Goal: Share content: Distribute website content to other platforms or users

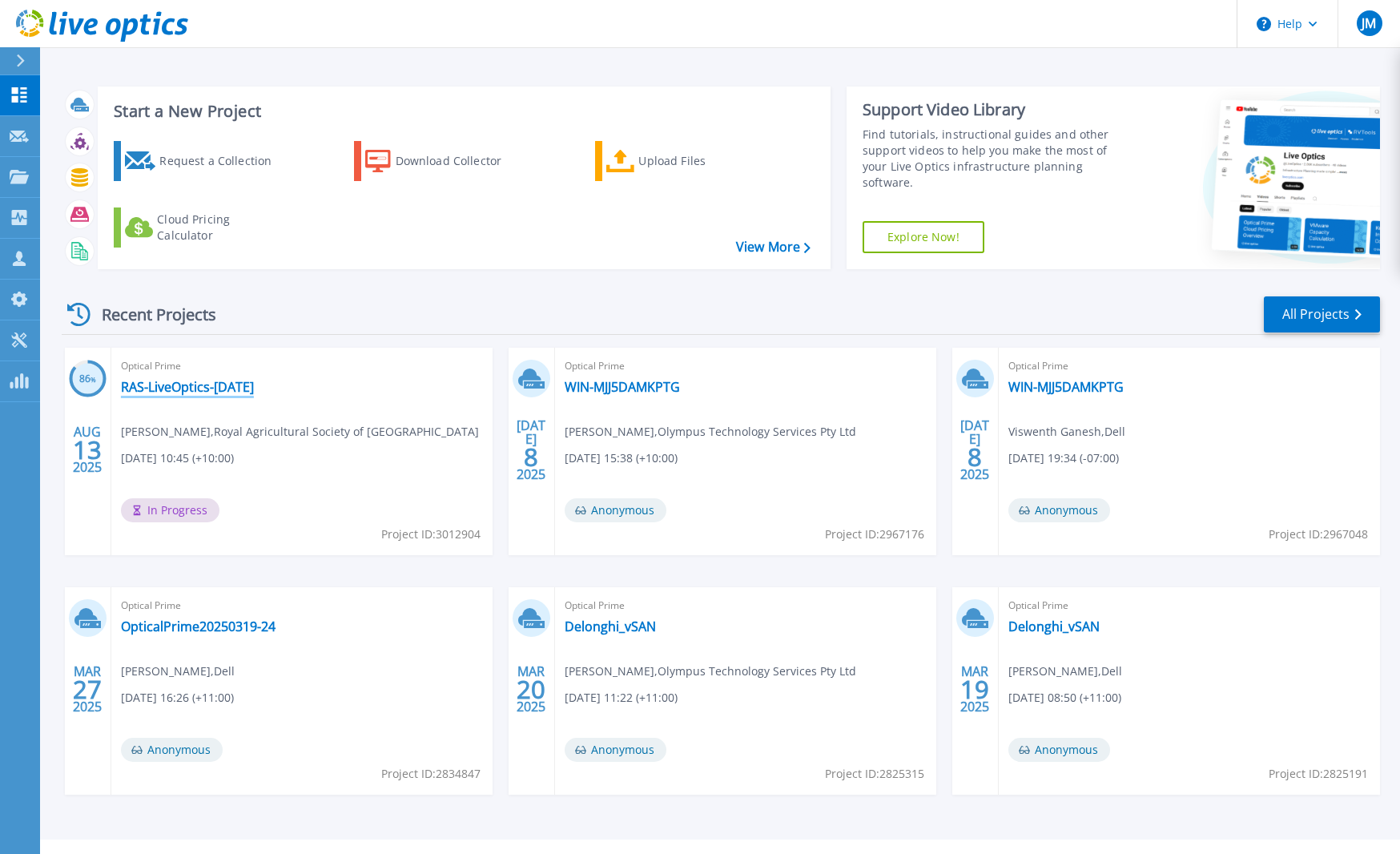
click at [209, 383] on link "RAS-LiveOptics-[DATE]" at bounding box center [186, 386] width 133 height 16
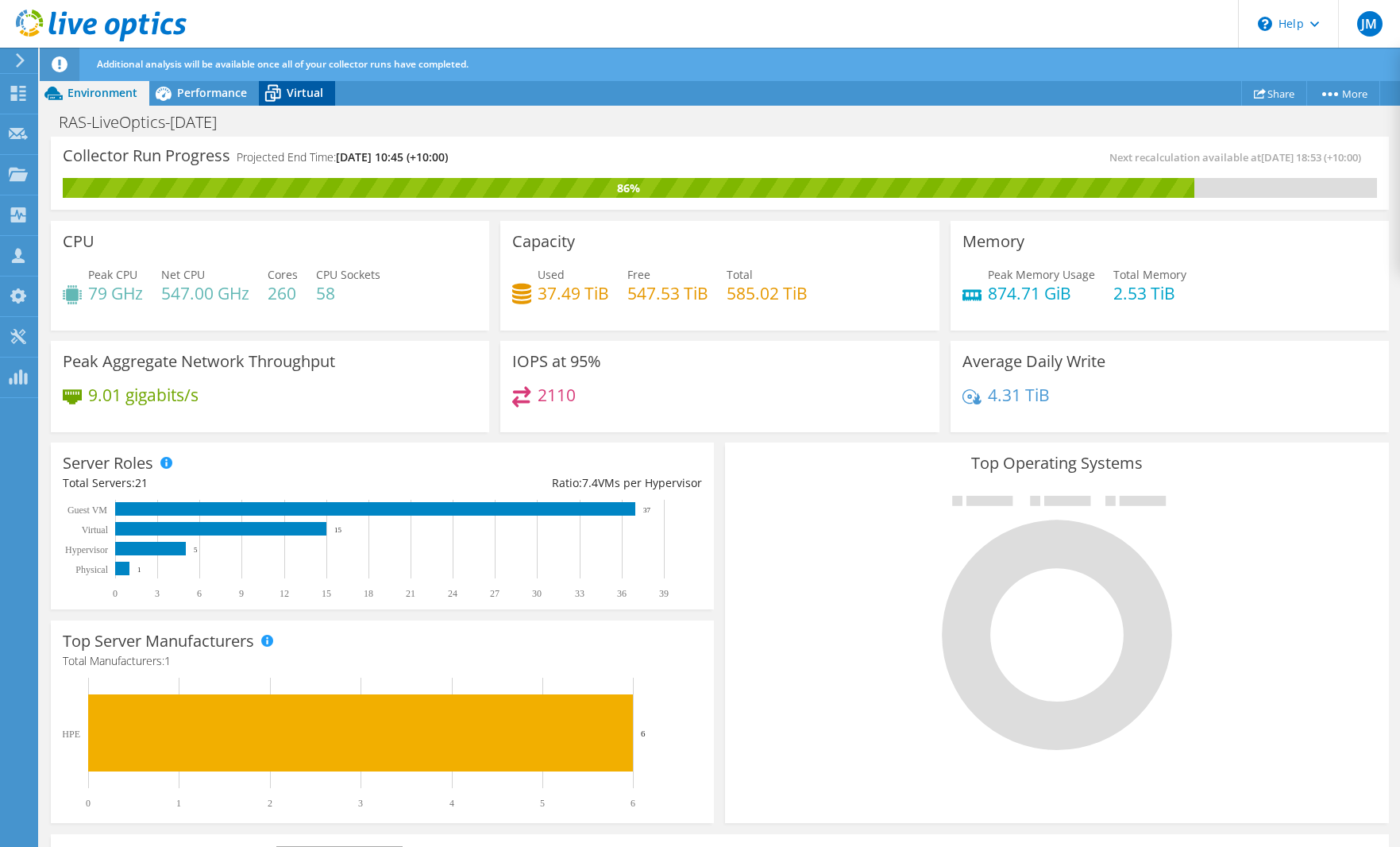
click at [308, 95] on span "Virtual" at bounding box center [304, 93] width 37 height 15
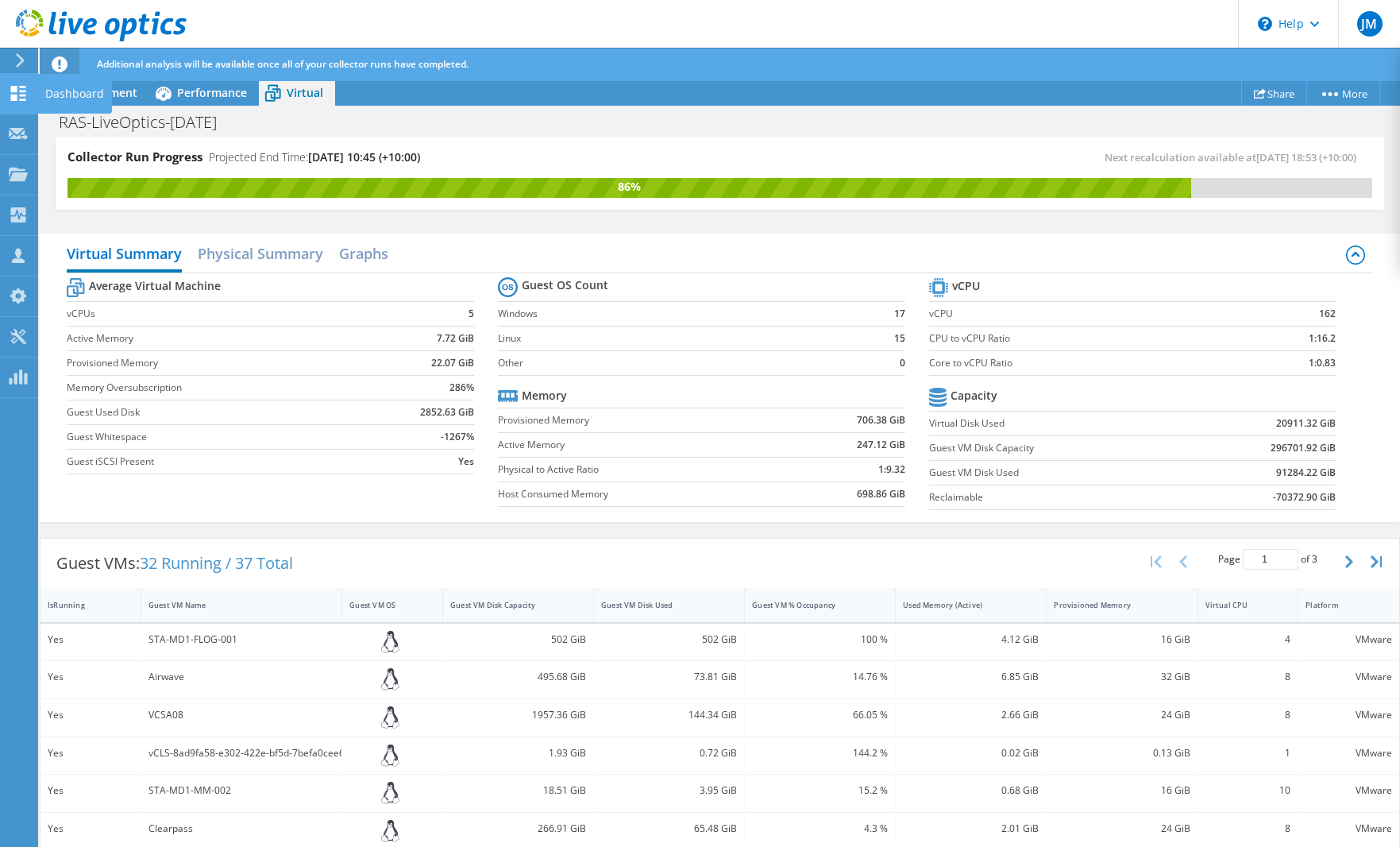
click at [20, 93] on icon at bounding box center [18, 93] width 19 height 15
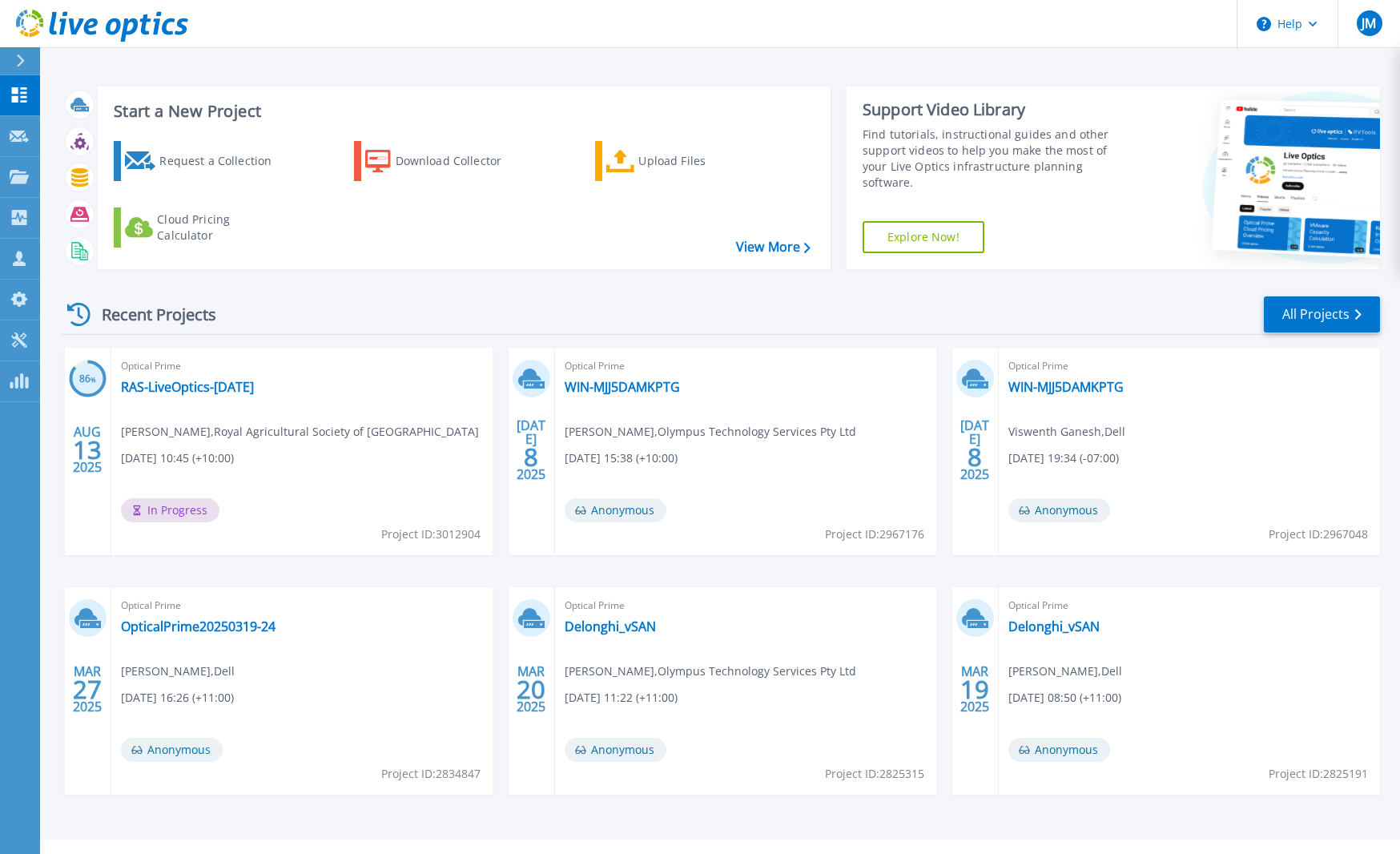
click at [403, 471] on div "Optical Prime RAS-LiveOptics-AUG25 Matthew Wylie , Royal Agricultural Society o…" at bounding box center [301, 450] width 382 height 208
click at [183, 385] on link "RAS-LiveOptics-[DATE]" at bounding box center [186, 386] width 133 height 16
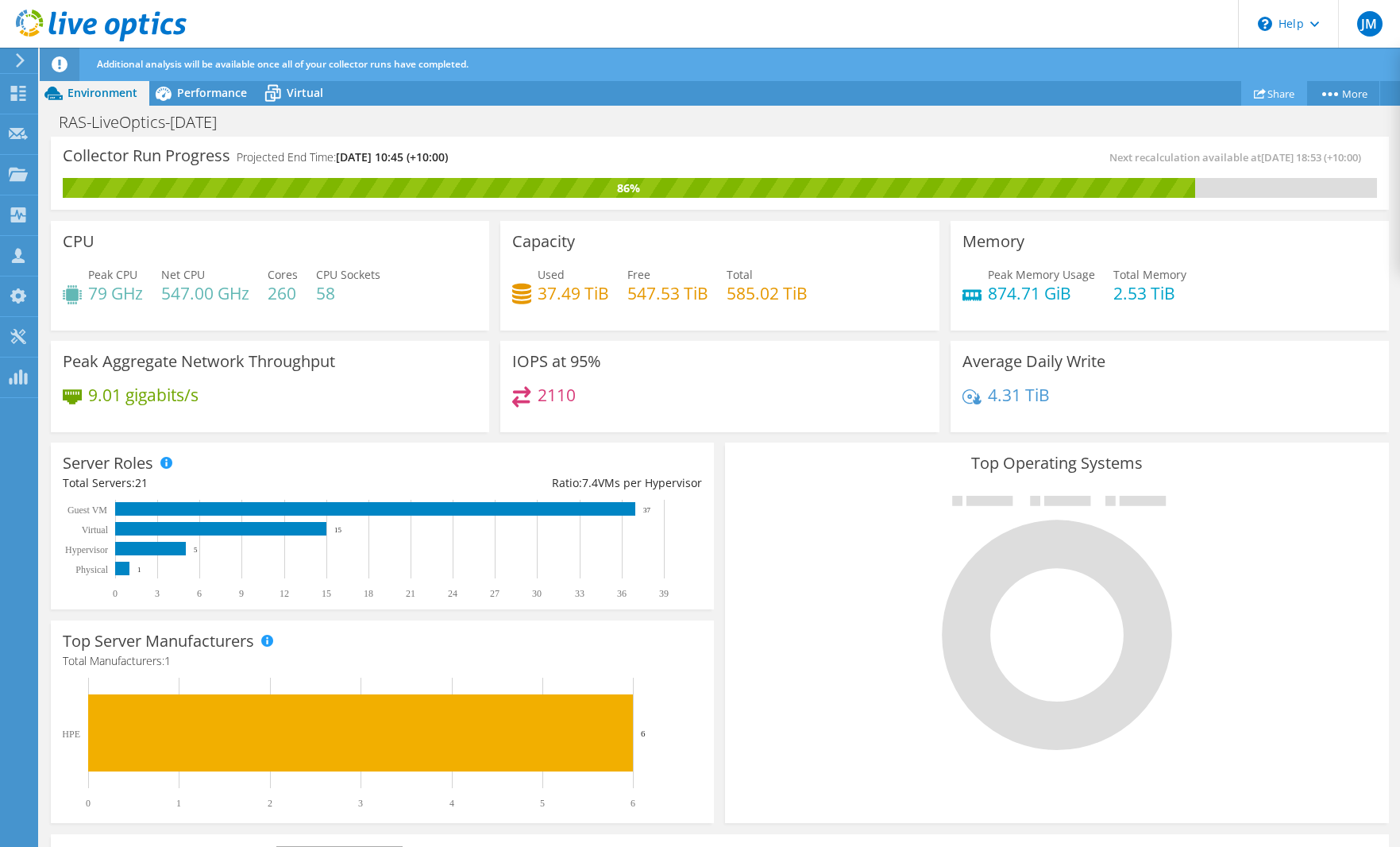
click at [1265, 93] on link "Share" at bounding box center [1274, 93] width 65 height 25
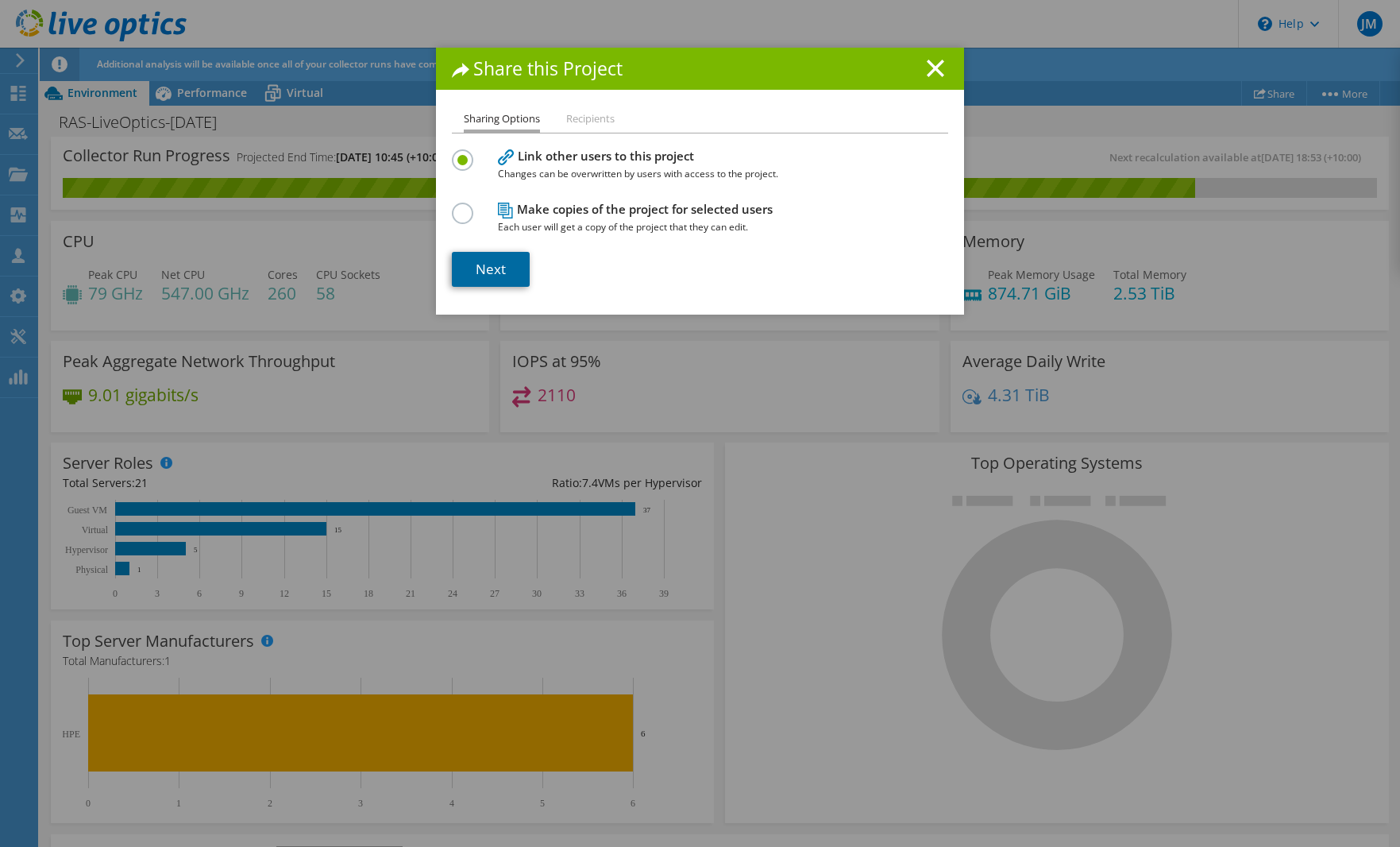
click at [489, 275] on link "Next" at bounding box center [490, 268] width 78 height 35
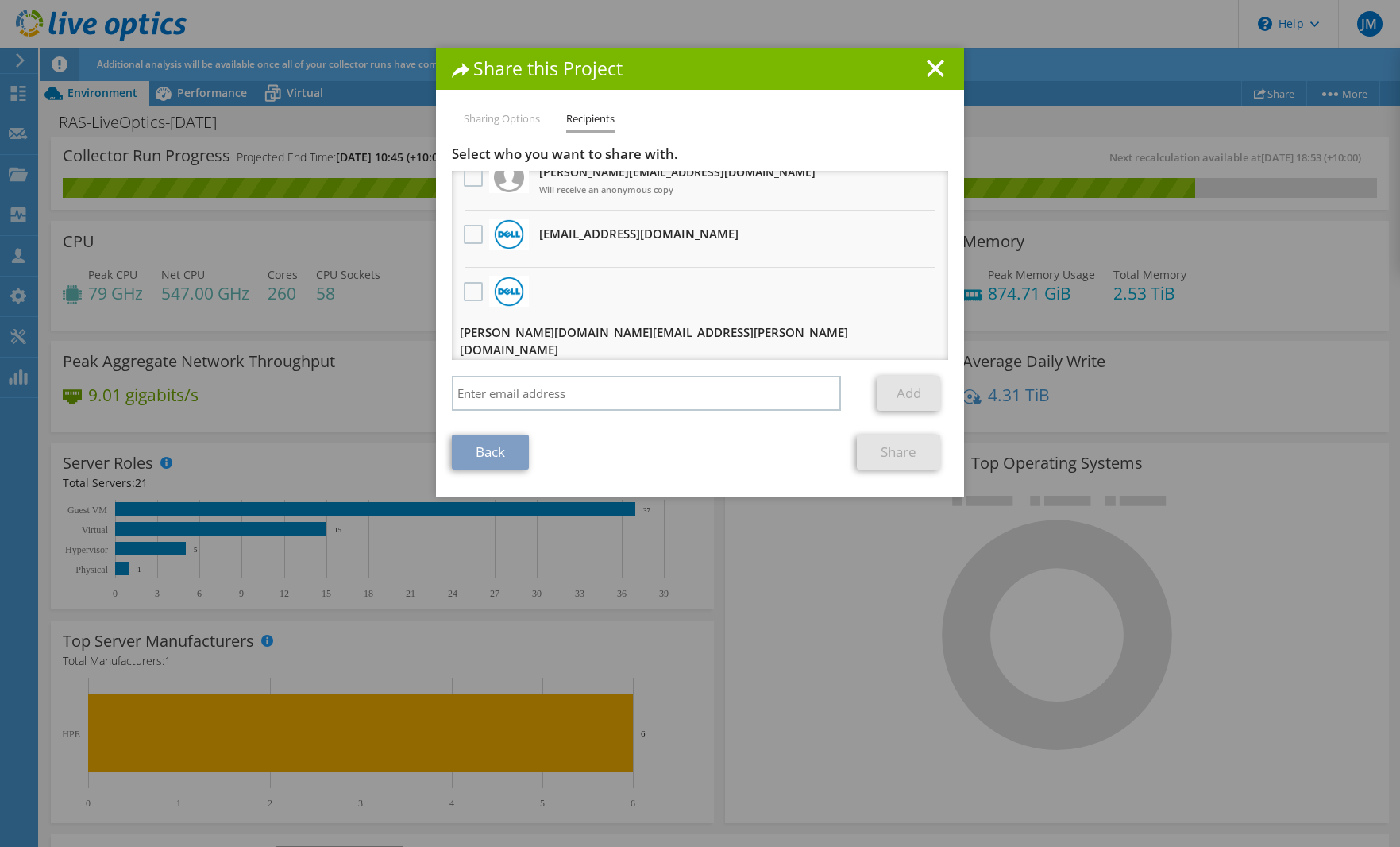
scroll to position [75, 0]
click at [470, 238] on label at bounding box center [475, 234] width 23 height 19
click at [0, 0] on input "checkbox" at bounding box center [0, 0] width 0 height 0
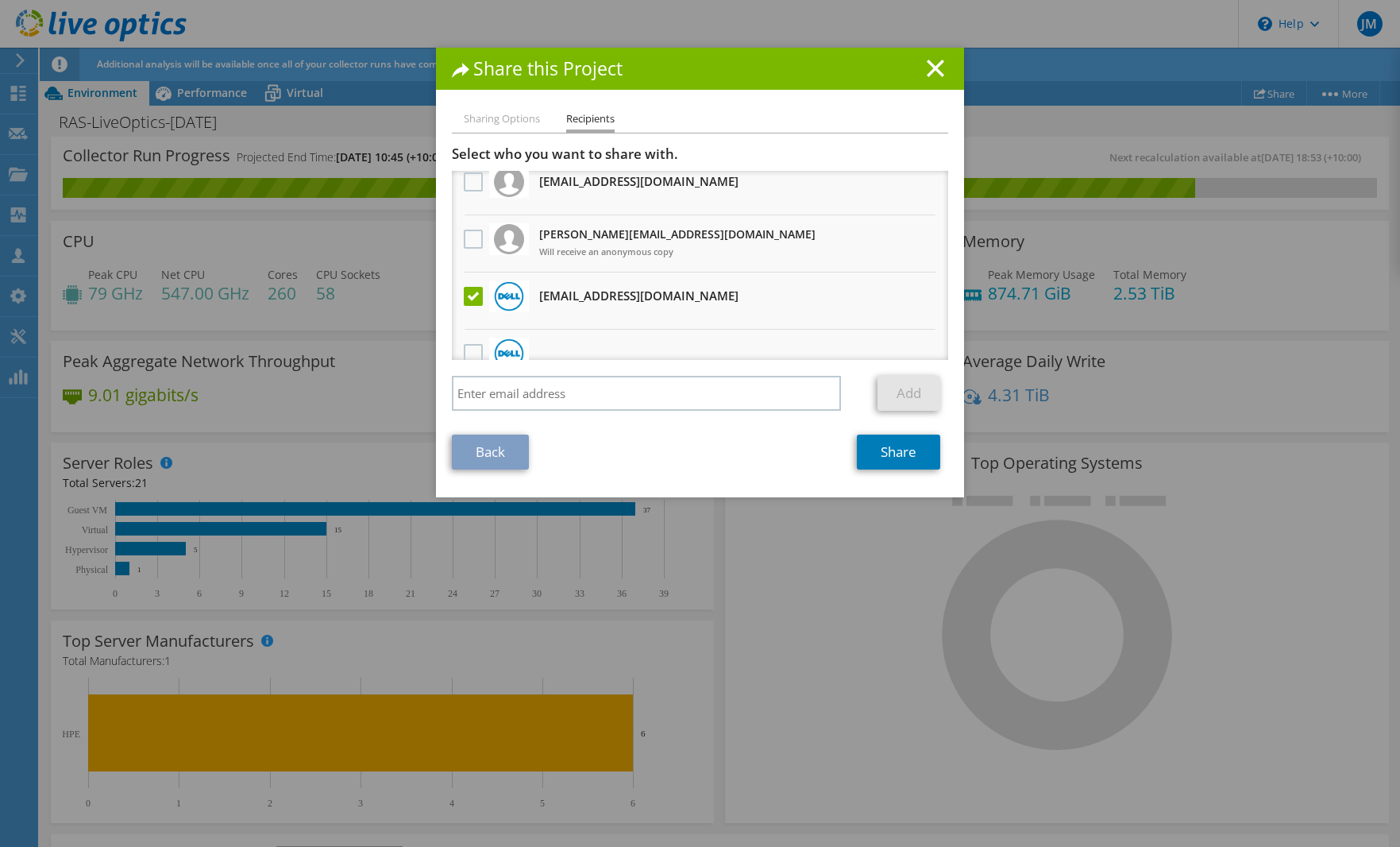
scroll to position [0, 0]
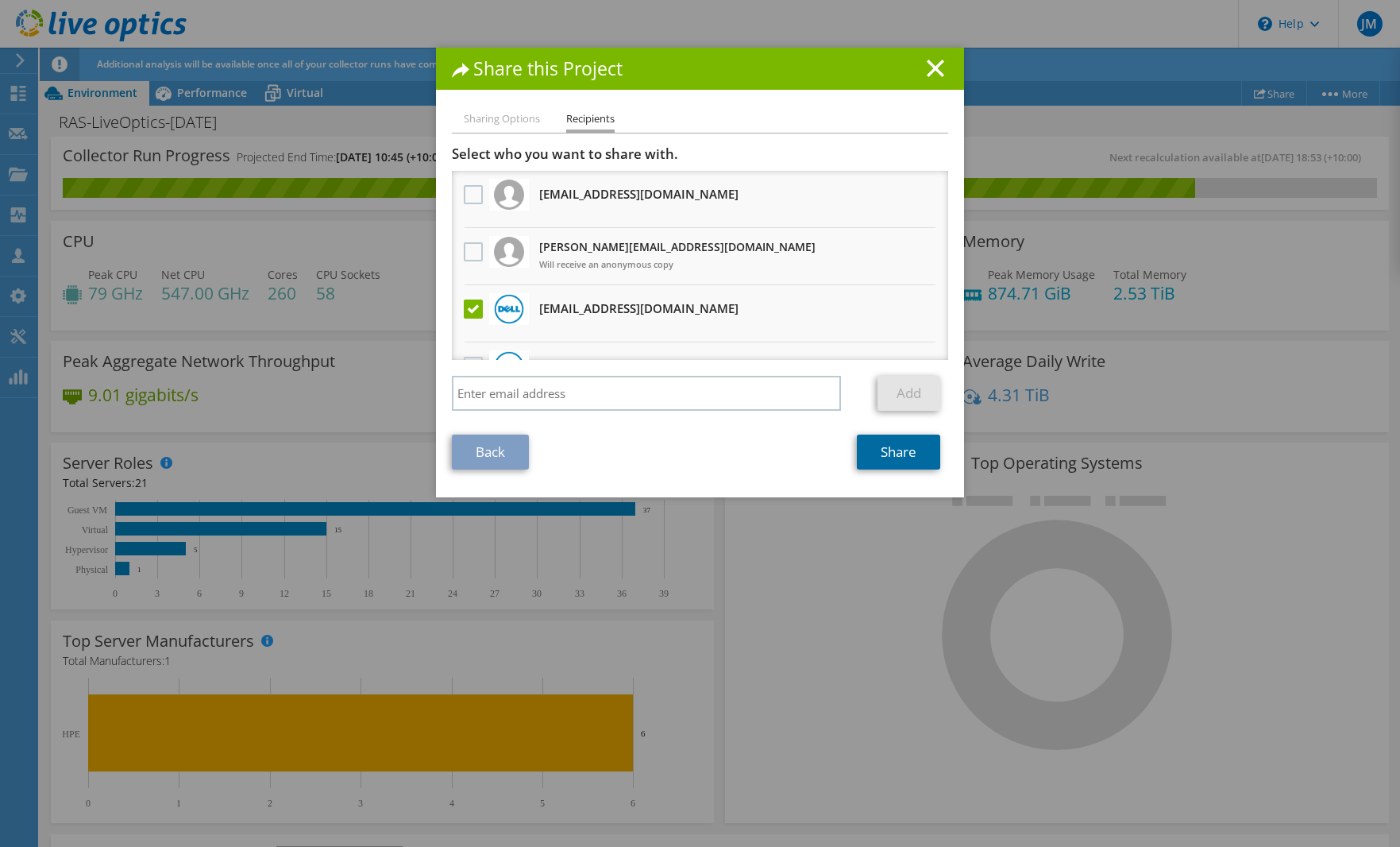
click at [900, 451] on link "Share" at bounding box center [898, 451] width 83 height 35
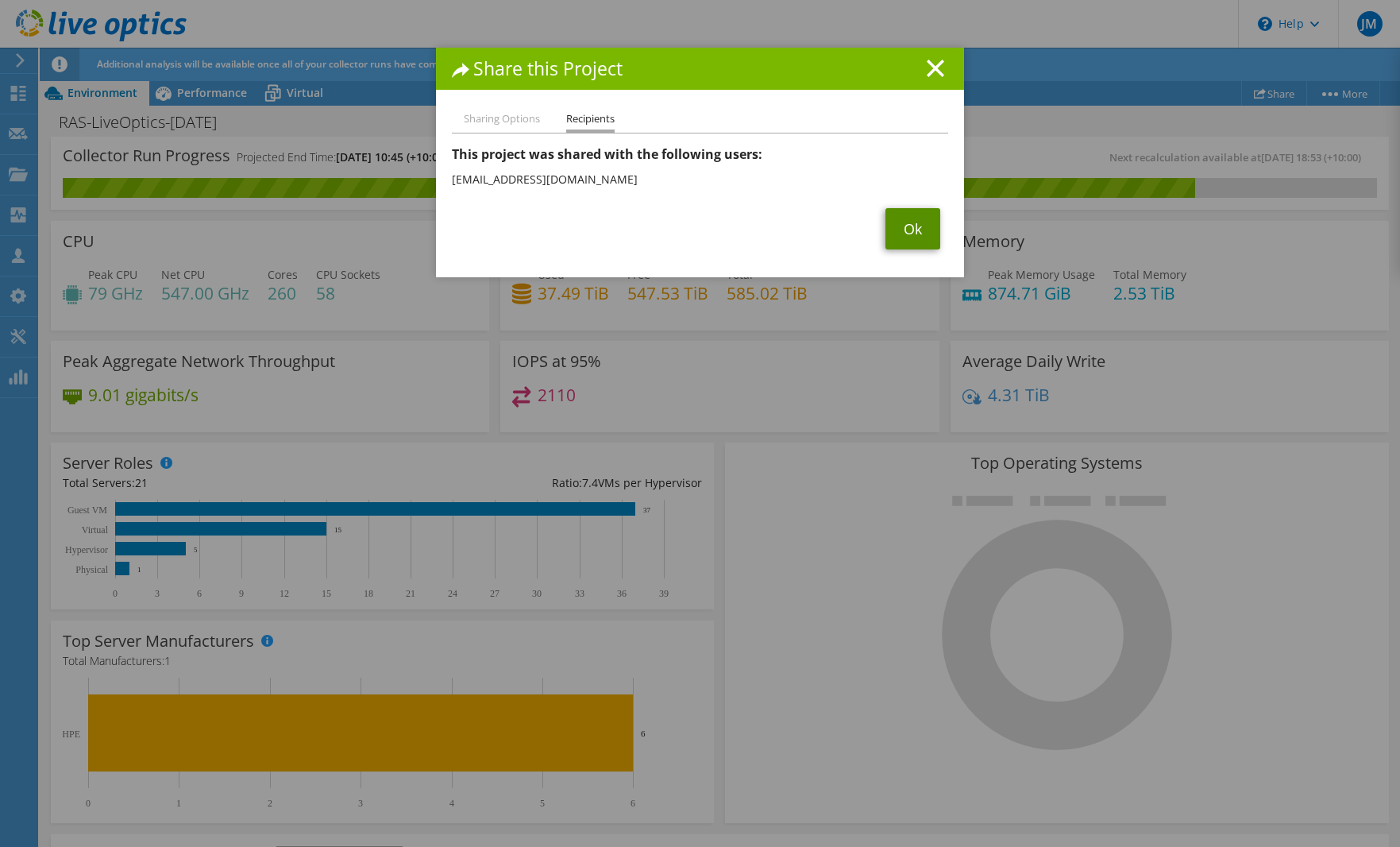
click at [905, 232] on link "Ok" at bounding box center [913, 229] width 55 height 42
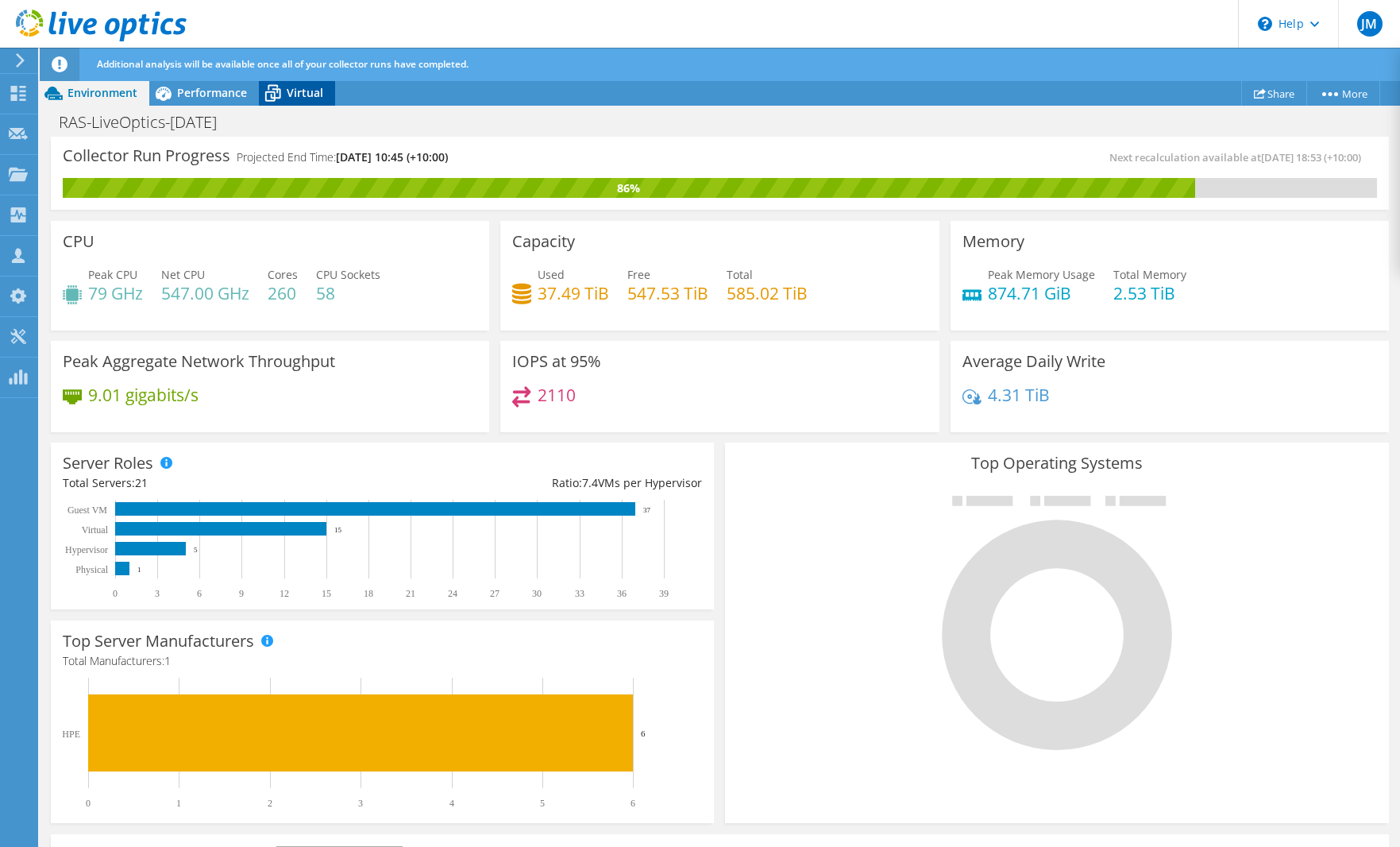
click at [290, 97] on span "Virtual" at bounding box center [304, 93] width 37 height 15
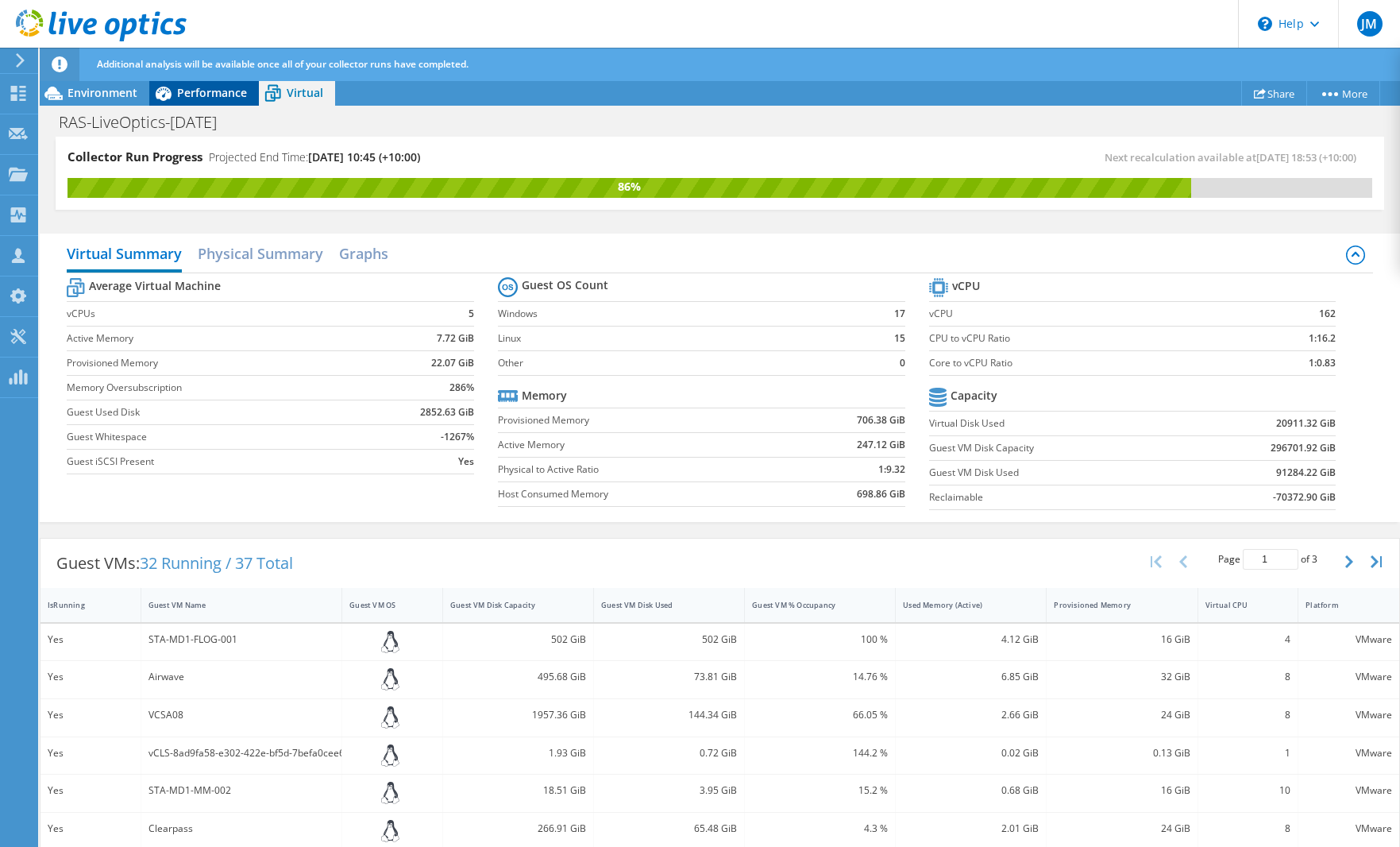
click at [193, 92] on span "Performance" at bounding box center [212, 93] width 70 height 15
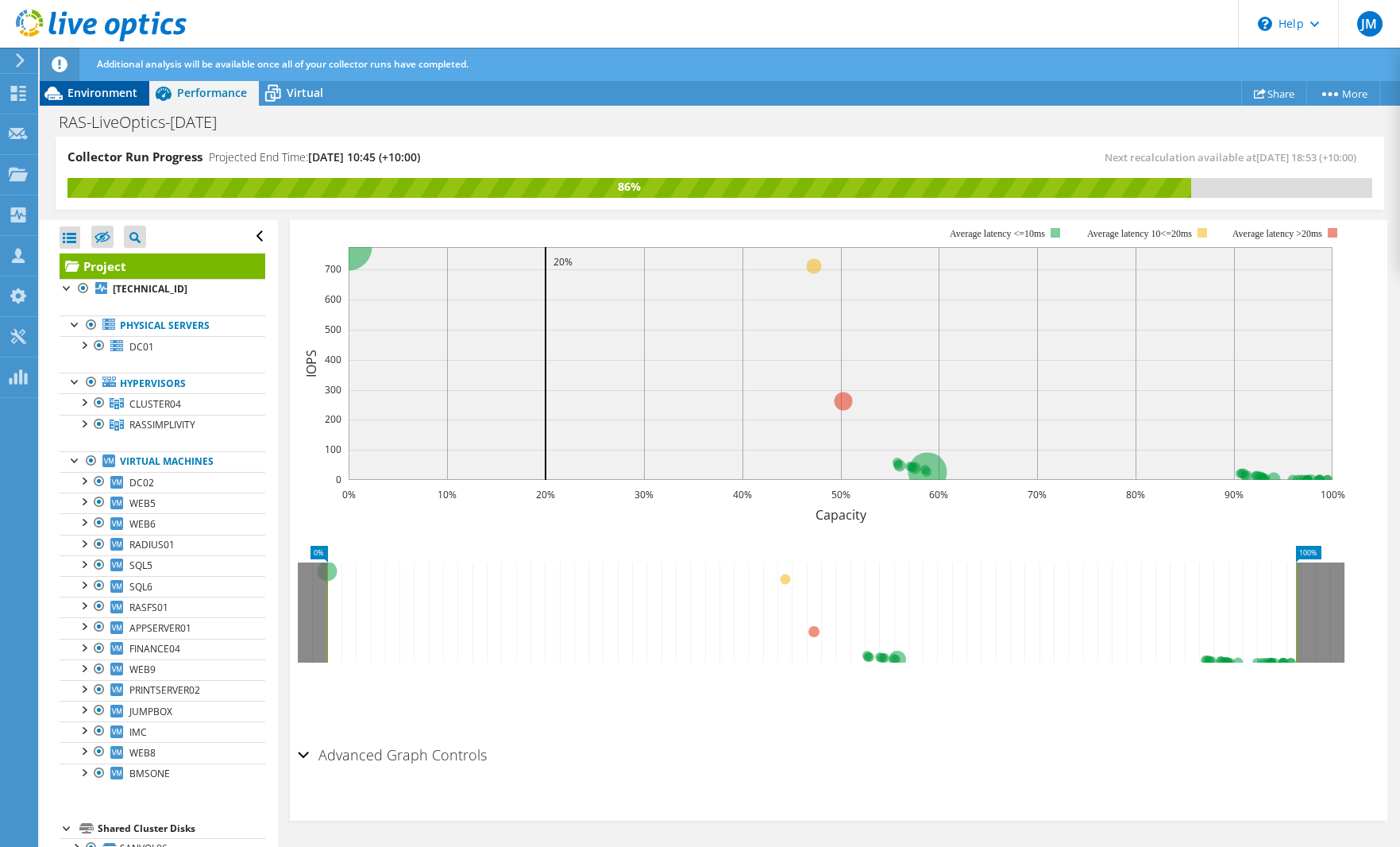
click at [98, 89] on span "Environment" at bounding box center [102, 93] width 70 height 15
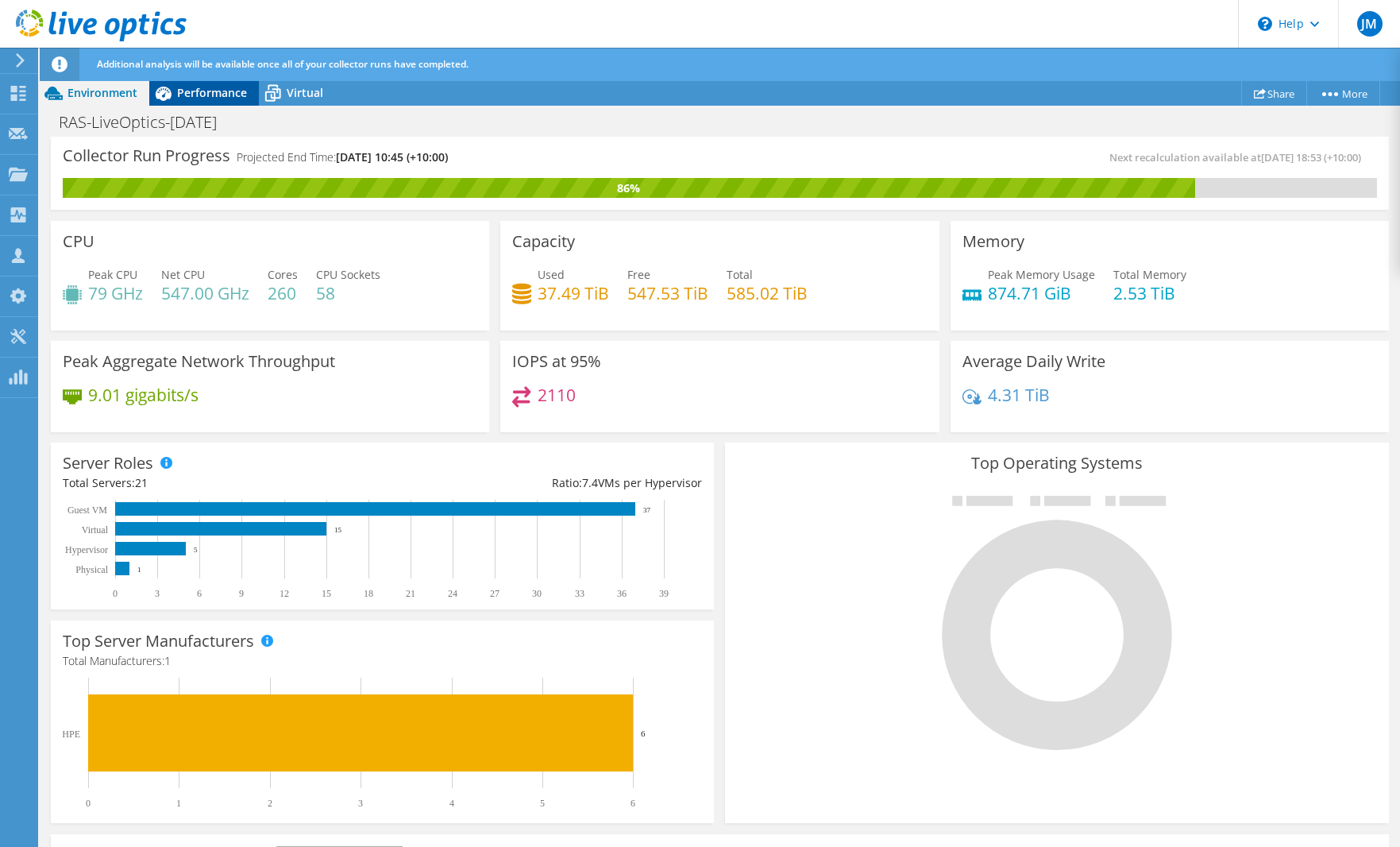
click at [208, 96] on span "Performance" at bounding box center [212, 93] width 70 height 15
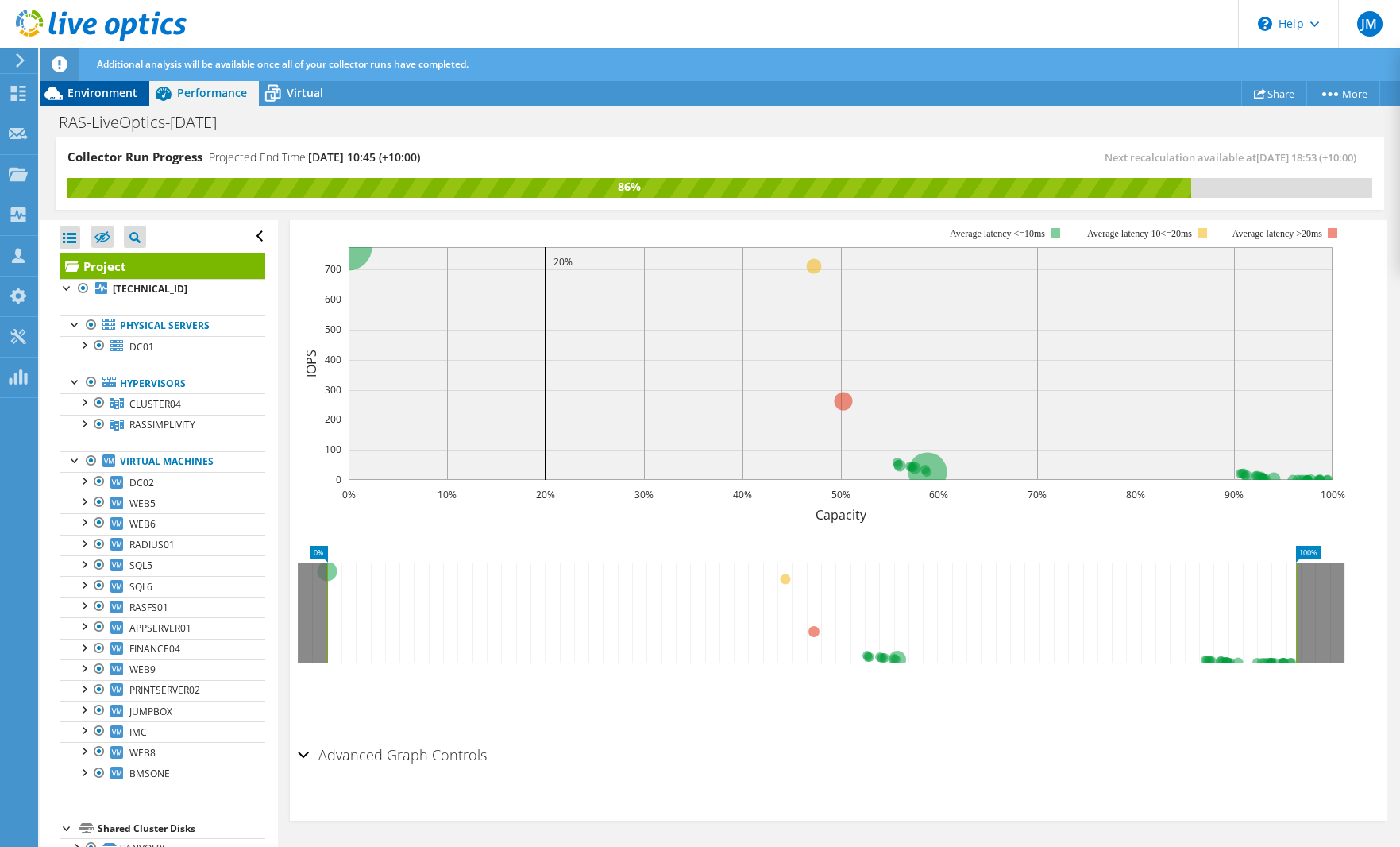
click at [115, 101] on div "Environment" at bounding box center [95, 93] width 110 height 26
